Goal: Check status: Check status

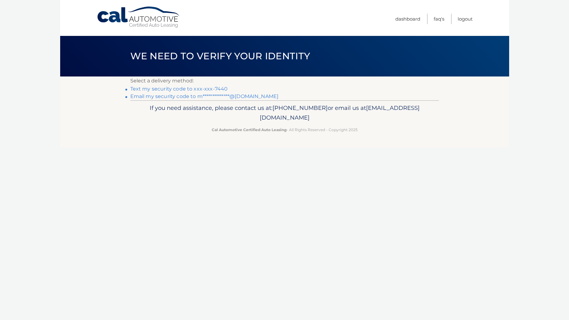
click at [205, 88] on link "Text my security code to xxx-xxx-7440" at bounding box center [179, 89] width 98 height 6
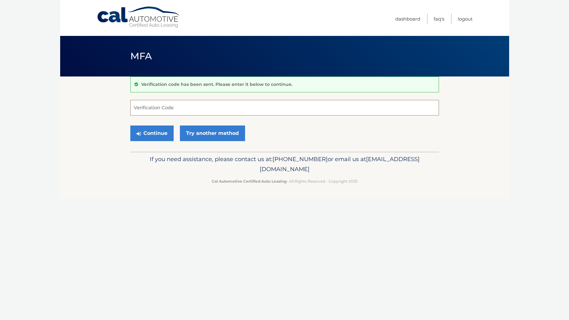
click at [198, 105] on input "Verification Code" at bounding box center [284, 108] width 309 height 16
click at [211, 134] on link "Try another method" at bounding box center [212, 133] width 65 height 16
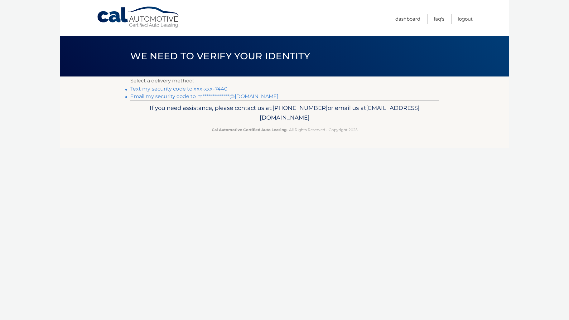
click at [175, 96] on link "**********" at bounding box center [204, 96] width 148 height 6
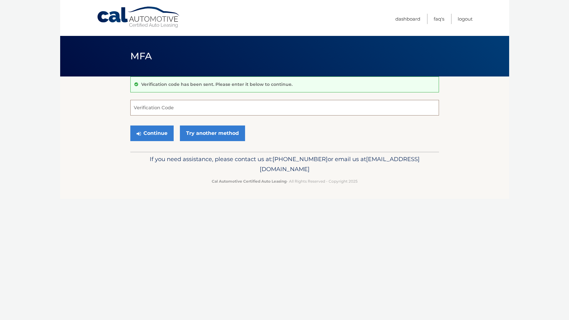
click at [202, 104] on input "Verification Code" at bounding box center [284, 108] width 309 height 16
paste input "585870"
type input "585870"
click at [161, 134] on button "Continue" at bounding box center [151, 133] width 43 height 16
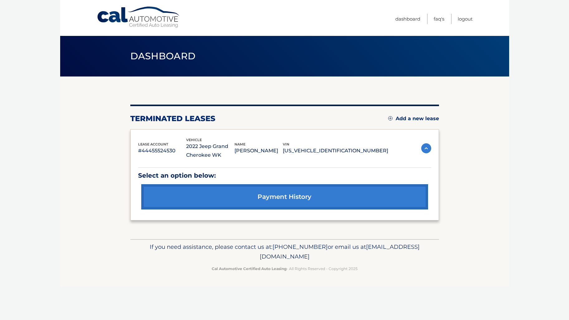
click at [321, 195] on link "payment history" at bounding box center [284, 196] width 287 height 25
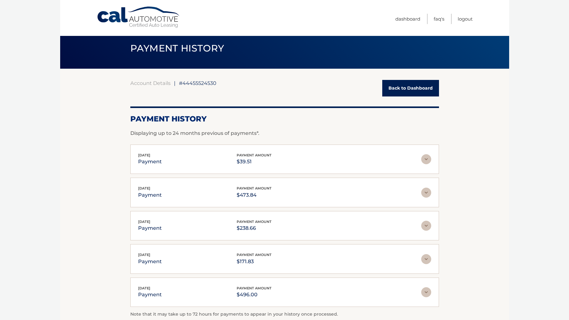
scroll to position [12, 0]
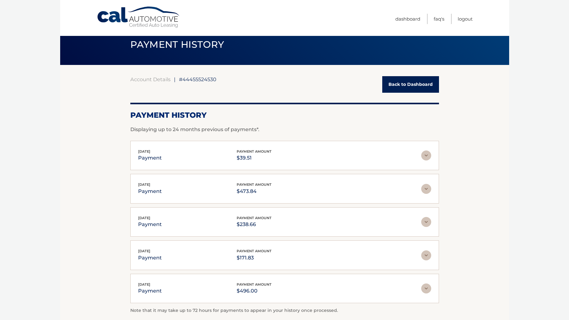
click at [410, 86] on link "Back to Dashboard" at bounding box center [410, 84] width 57 height 17
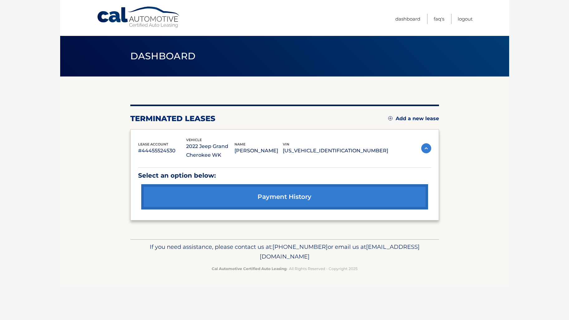
click at [267, 198] on link "payment history" at bounding box center [284, 196] width 287 height 25
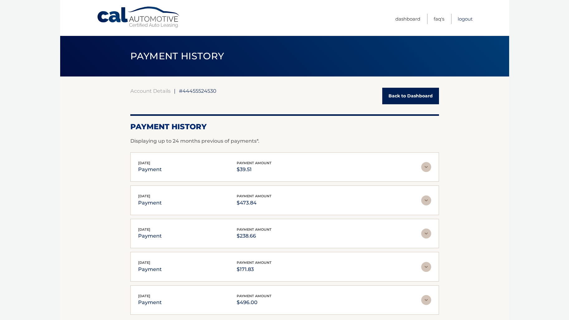
click at [458, 23] on link "Logout" at bounding box center [465, 19] width 15 height 10
